Goal: Transaction & Acquisition: Purchase product/service

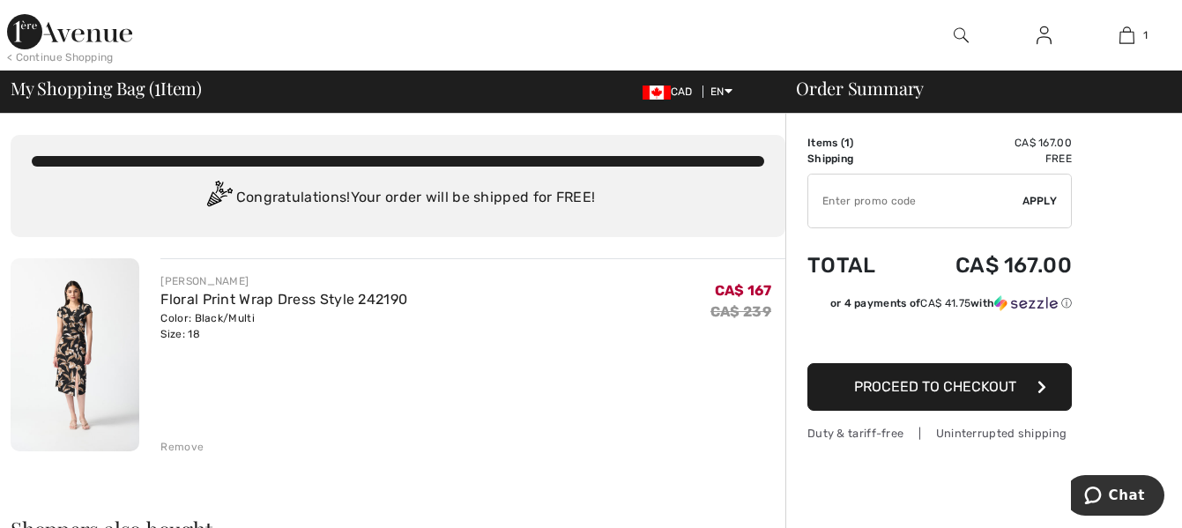
click at [830, 194] on input "TEXT" at bounding box center [915, 201] width 214 height 53
type input "MOTHER"
click at [1034, 197] on span "Apply" at bounding box center [1039, 201] width 35 height 16
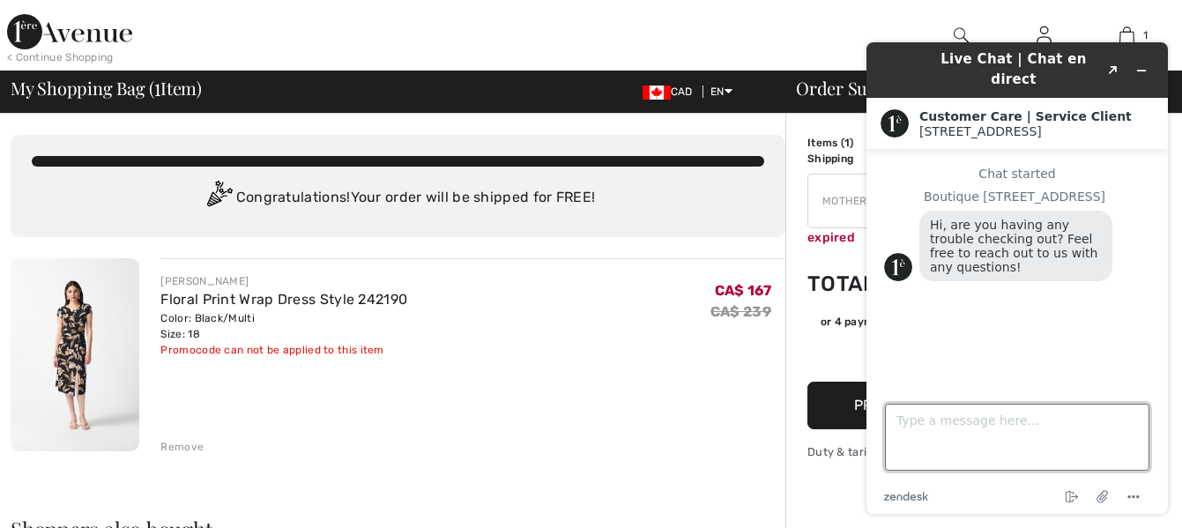
click at [936, 420] on textarea "Type a message here..." at bounding box center [1017, 437] width 264 height 67
type textarea "Hi. Are there any promo codes for sale merchandise, today?"
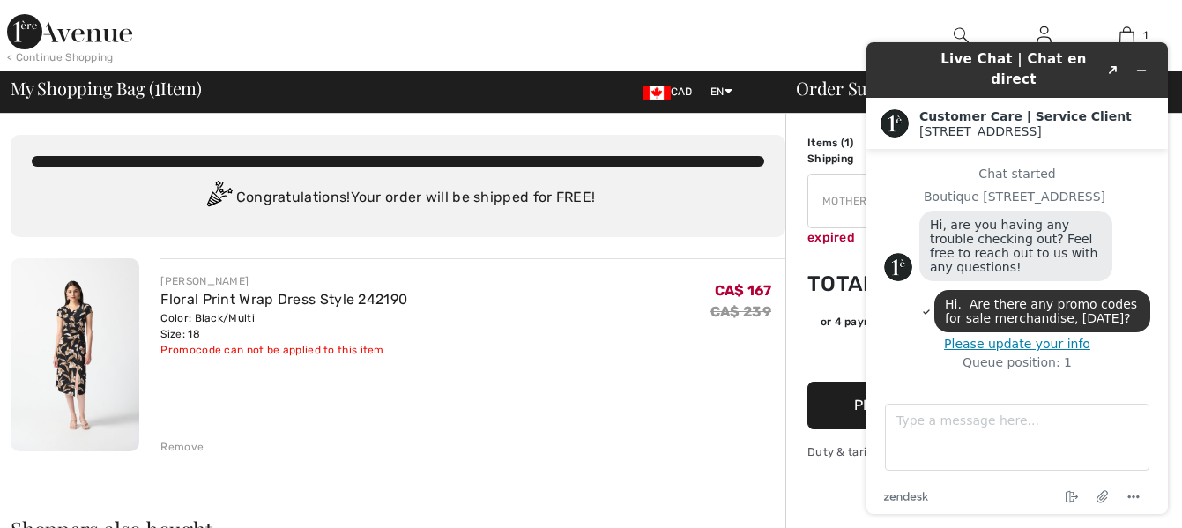
click at [1025, 337] on button "Please update your info" at bounding box center [1017, 344] width 266 height 14
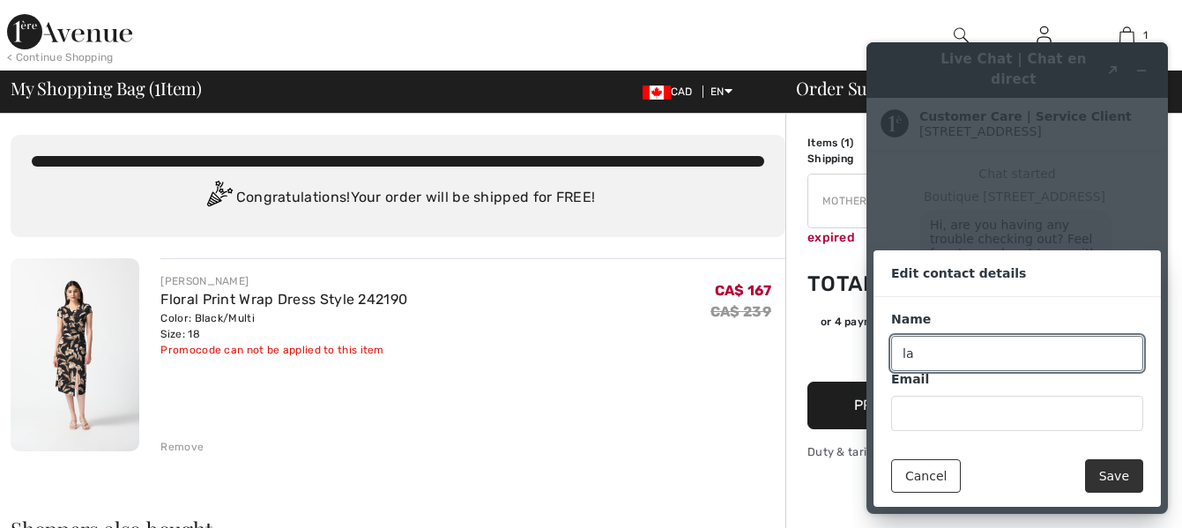
type input "Laura Horton"
type input "laura.horton@rogers.com"
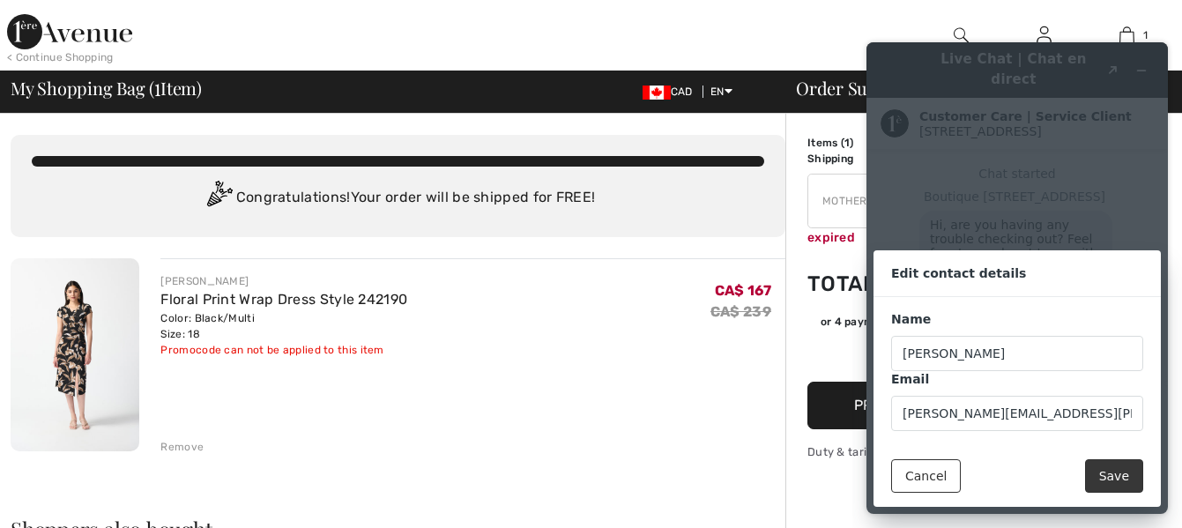
click at [1111, 474] on button "Save" at bounding box center [1114, 475] width 58 height 33
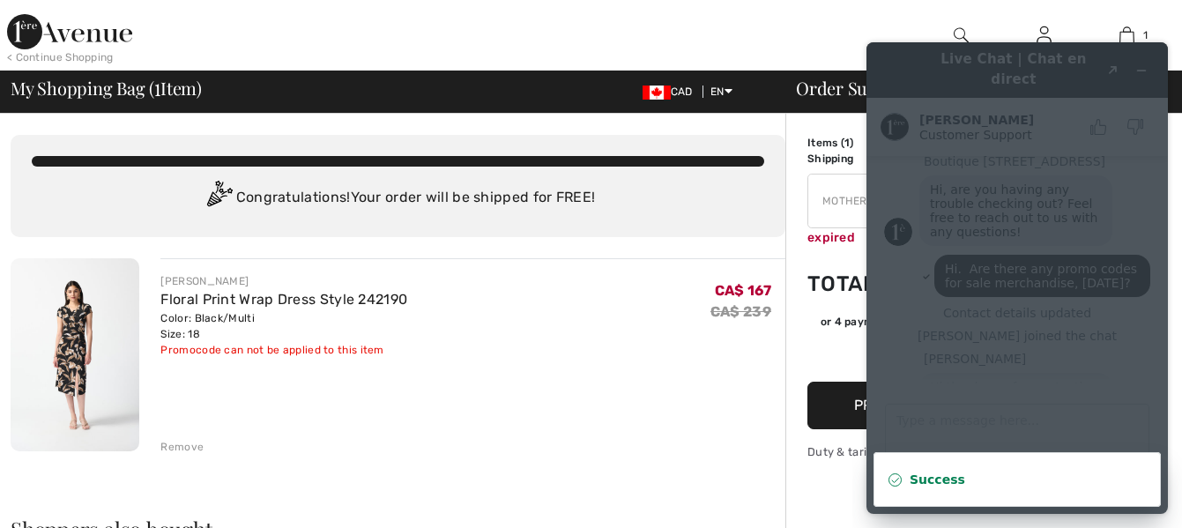
scroll to position [99, 0]
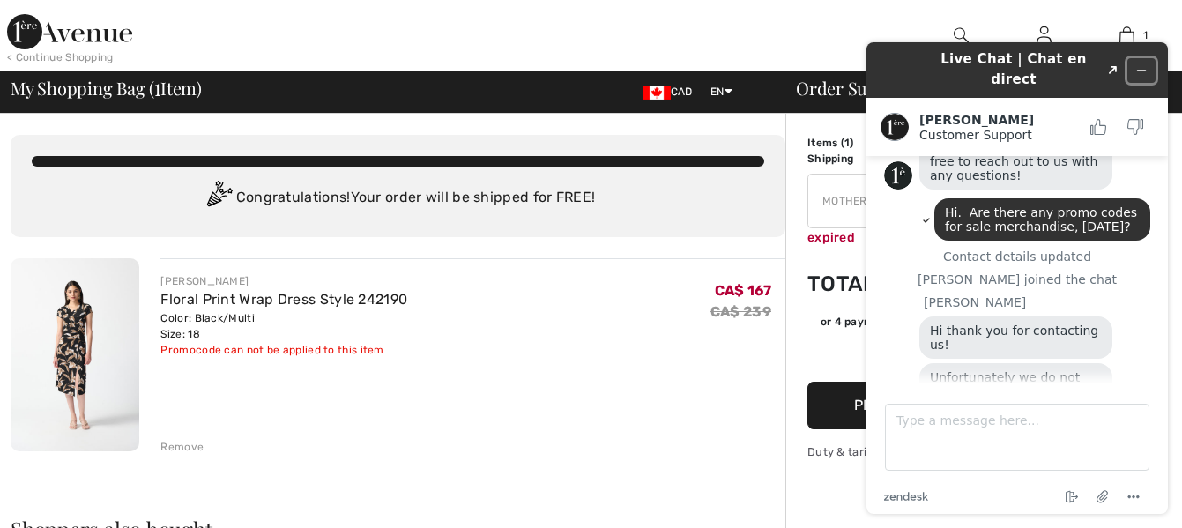
click at [1140, 71] on icon "Minimize widget" at bounding box center [1142, 71] width 8 height 0
